Goal: Information Seeking & Learning: Stay updated

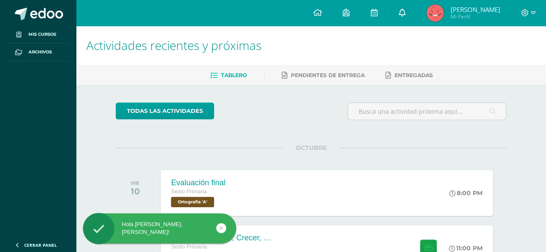
click at [405, 16] on icon at bounding box center [401, 13] width 7 height 8
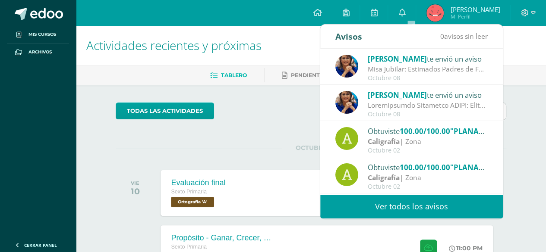
click at [386, 94] on span "[PERSON_NAME]" at bounding box center [397, 95] width 59 height 10
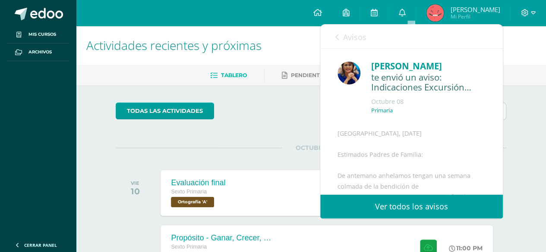
click at [341, 32] on link "Avisos" at bounding box center [350, 37] width 31 height 25
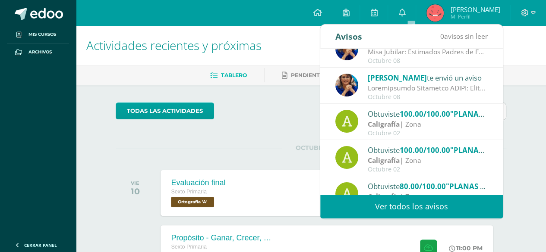
click at [391, 52] on div "Misa Jubilar: Estimados Padres de Familia de Cuarto Primaria hasta Quinto Bachi…" at bounding box center [428, 52] width 120 height 10
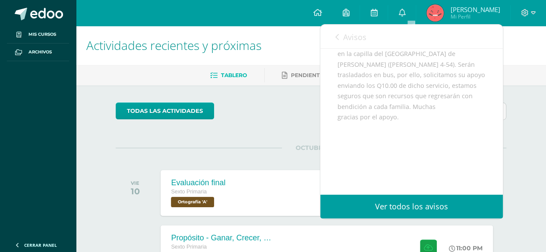
scroll to position [195, 0]
click at [377, 34] on div "Avisos 0 avisos sin leer Avisos" at bounding box center [411, 37] width 182 height 24
click at [352, 35] on span "Avisos" at bounding box center [354, 37] width 23 height 10
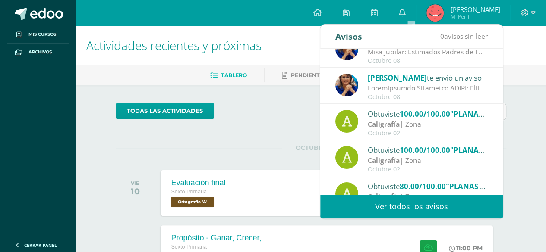
click at [280, 88] on div "todas las Actividades No tienes actividades Échale un vistazo a los demás perío…" at bounding box center [310, 230] width 425 height 290
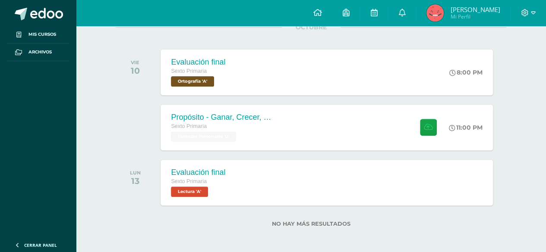
scroll to position [123, 0]
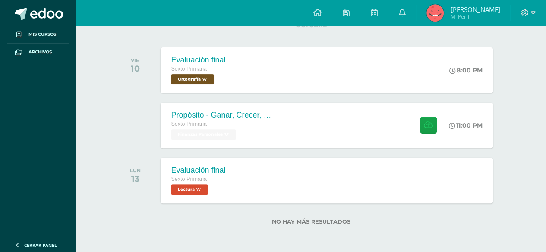
click at [237, 203] on div "LUN 13 Evaluación final Sexto Primaria Lectura 'A' Evaluación final Lectura Car…" at bounding box center [311, 181] width 390 height 48
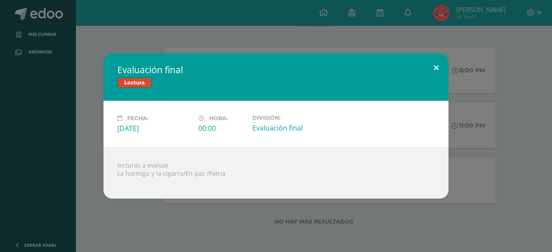
click at [438, 69] on button at bounding box center [436, 67] width 25 height 29
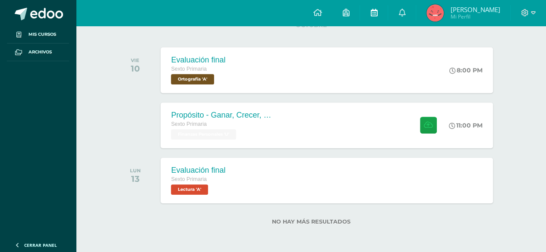
click at [377, 16] on link at bounding box center [374, 13] width 28 height 26
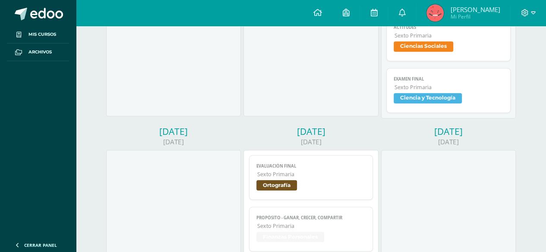
scroll to position [293, 0]
